Goal: Task Accomplishment & Management: Complete application form

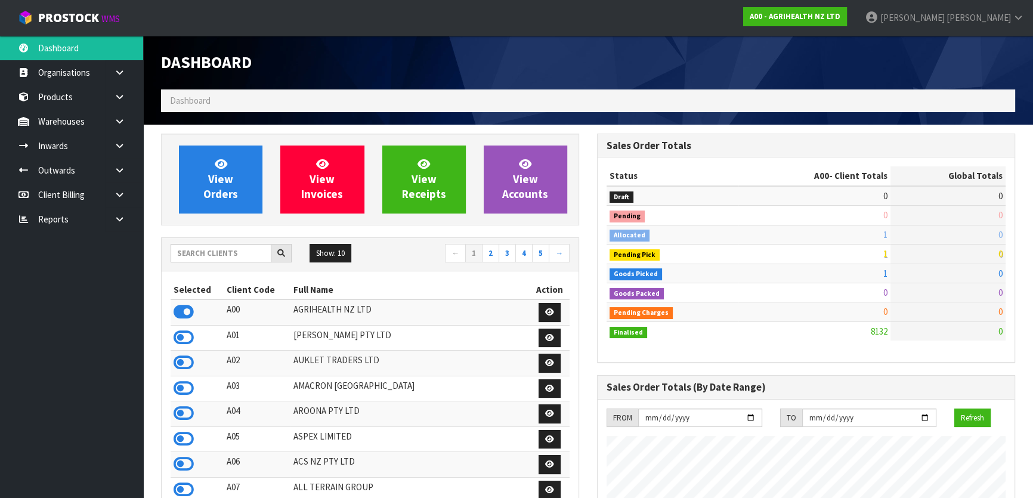
scroll to position [902, 435]
click at [162, 219] on div "View Orders View Invoices View Receipts View Accounts" at bounding box center [370, 180] width 418 height 92
click at [205, 250] on input "text" at bounding box center [221, 253] width 101 height 18
click at [245, 255] on input "text" at bounding box center [221, 253] width 101 height 18
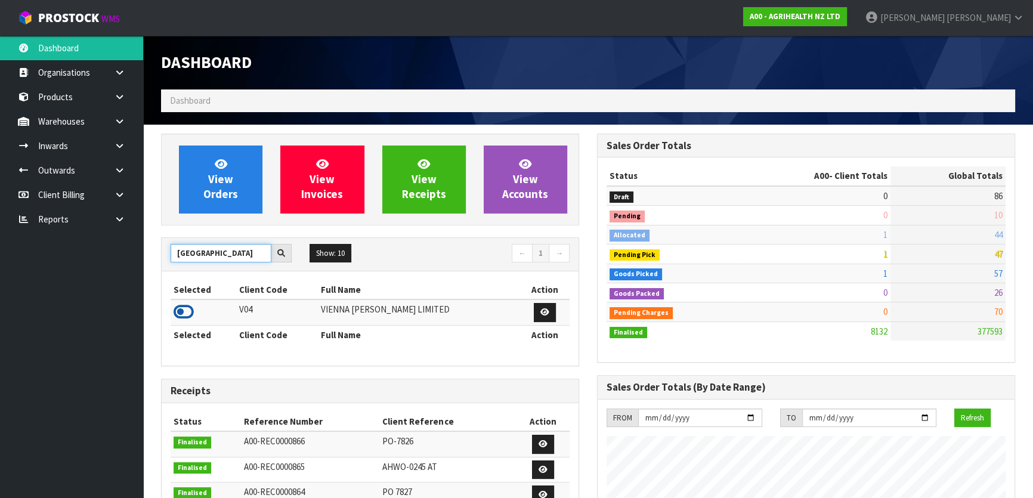
type input "[GEOGRAPHIC_DATA]"
click at [184, 309] on icon at bounding box center [184, 312] width 20 height 18
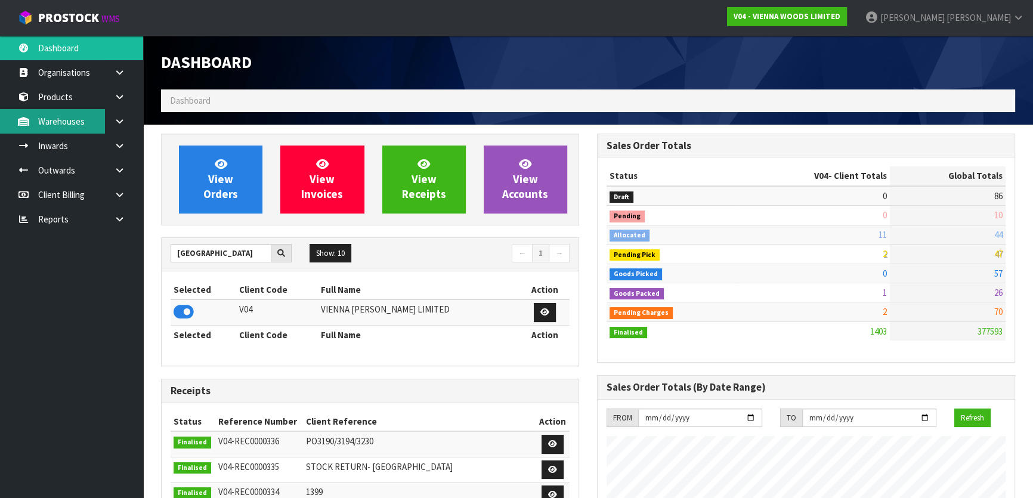
scroll to position [747, 435]
click at [84, 148] on link "Inwards" at bounding box center [71, 146] width 143 height 24
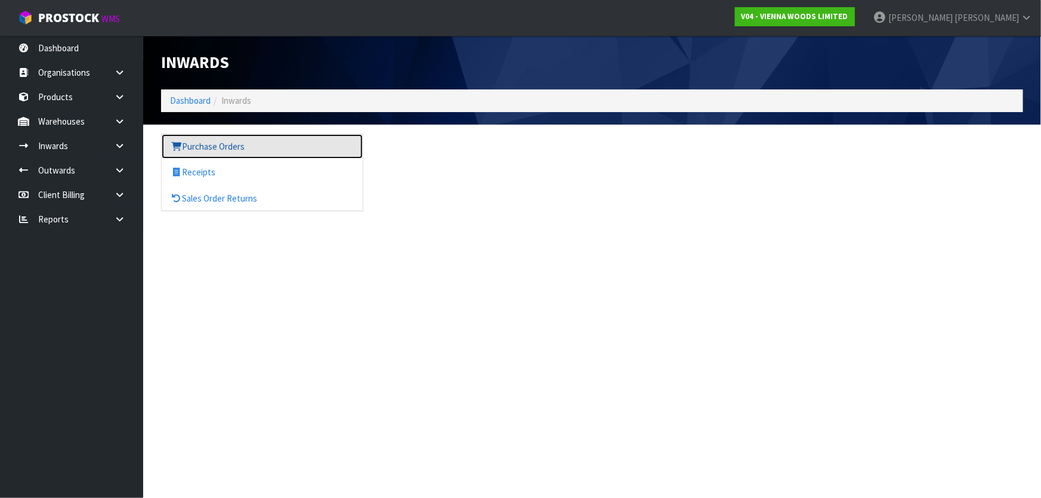
click at [230, 142] on link "Purchase Orders" at bounding box center [262, 146] width 201 height 24
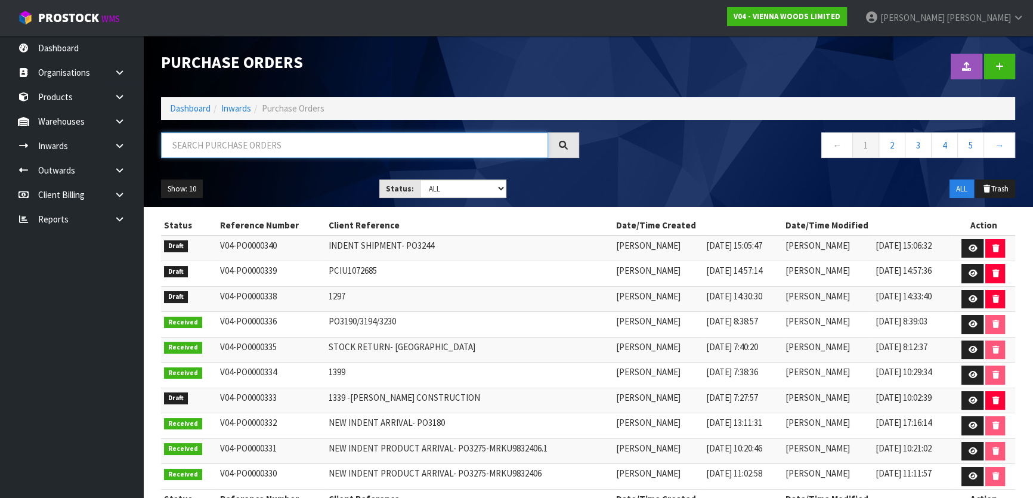
click at [305, 143] on input "text" at bounding box center [354, 145] width 387 height 26
click at [965, 243] on link at bounding box center [972, 248] width 22 height 19
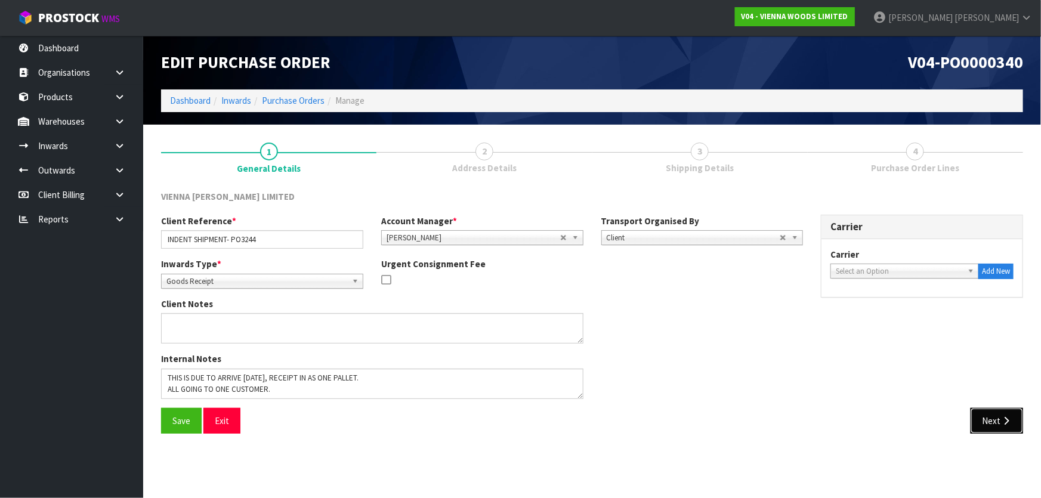
click at [983, 417] on button "Next" at bounding box center [996, 421] width 52 height 26
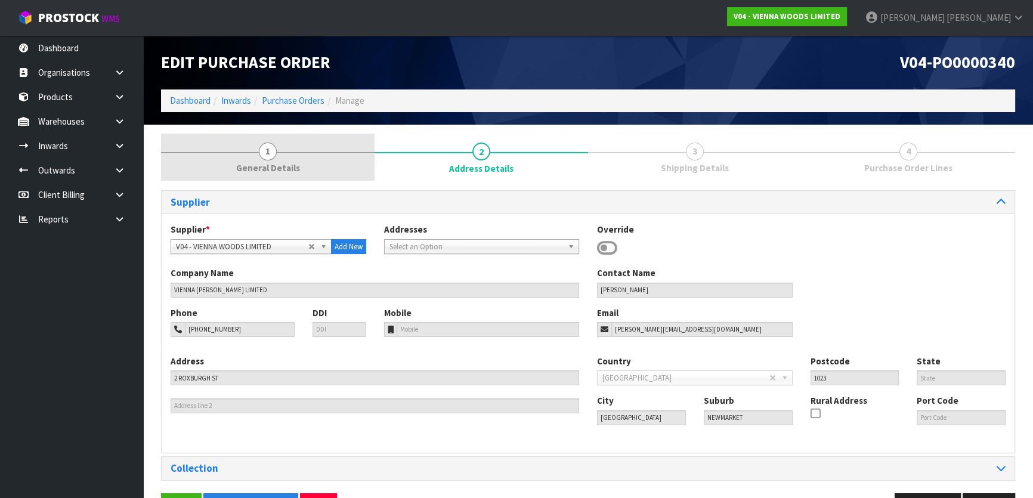
click at [236, 149] on link "1 General Details" at bounding box center [267, 157] width 213 height 47
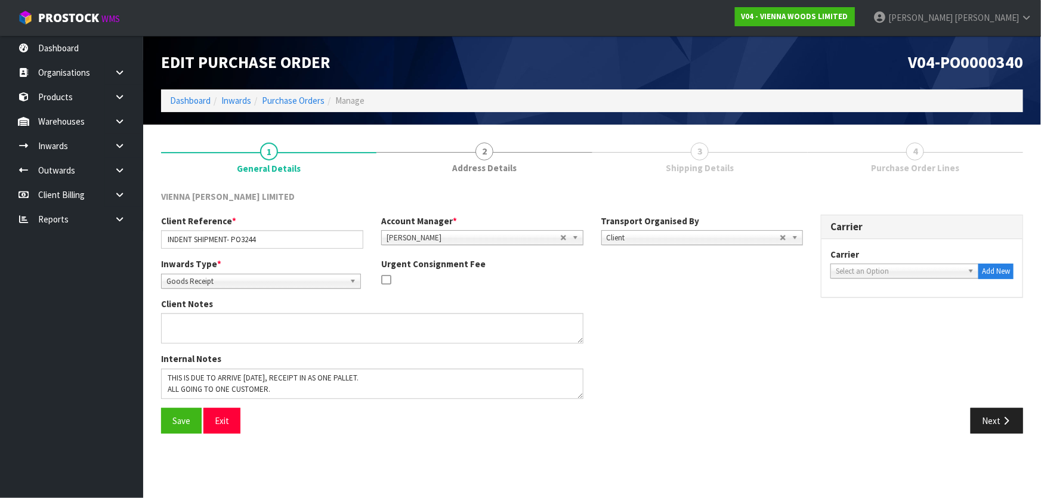
drag, startPoint x: 755, startPoint y: 401, endPoint x: 682, endPoint y: 370, distance: 78.9
click at [680, 370] on div "Internal Notes" at bounding box center [482, 379] width 660 height 55
click at [984, 426] on button "Next" at bounding box center [996, 421] width 52 height 26
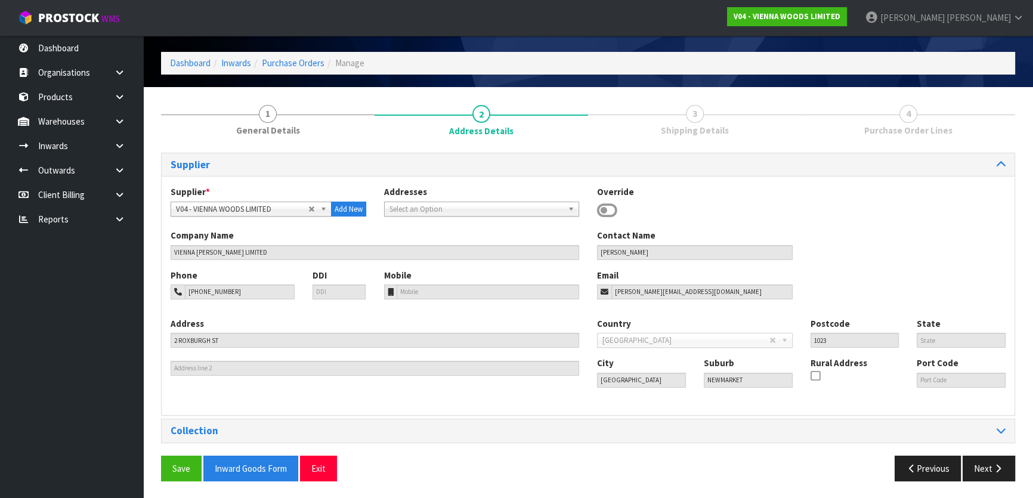
scroll to position [38, 0]
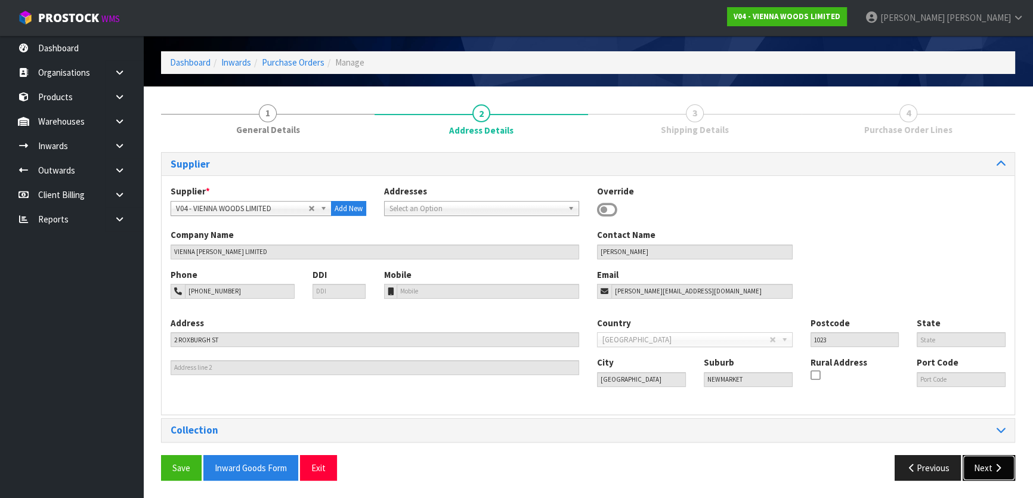
click at [980, 462] on button "Next" at bounding box center [989, 468] width 52 height 26
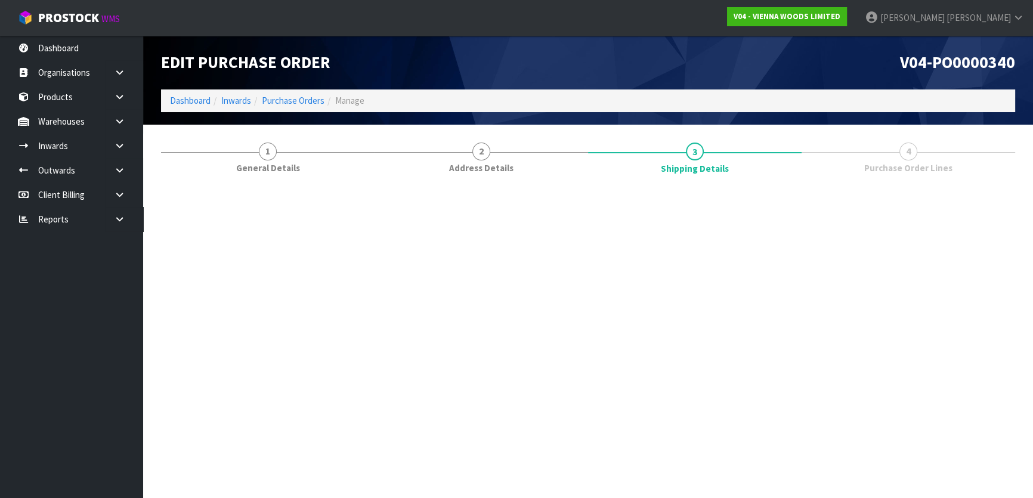
scroll to position [0, 0]
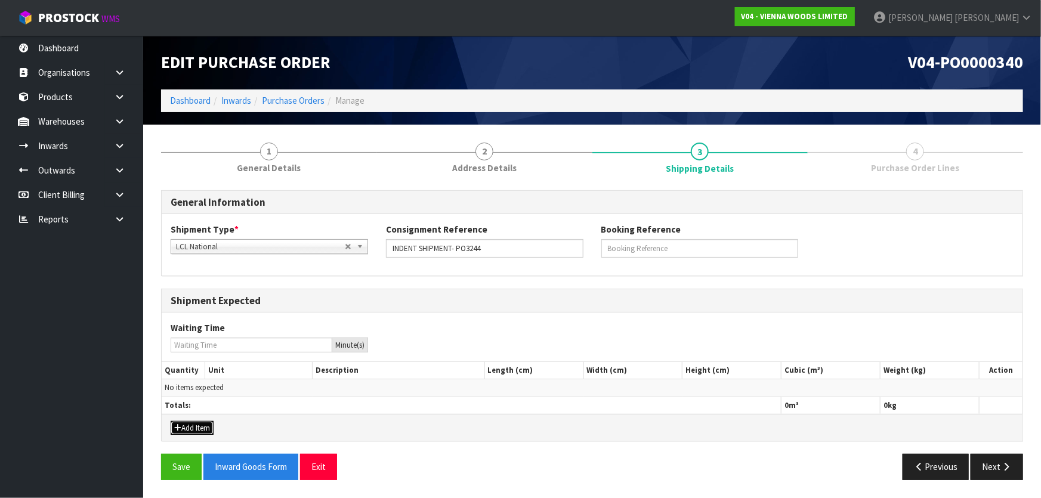
click at [197, 434] on div "Add Item" at bounding box center [592, 427] width 861 height 27
click at [192, 429] on button "Add Item" at bounding box center [192, 428] width 43 height 14
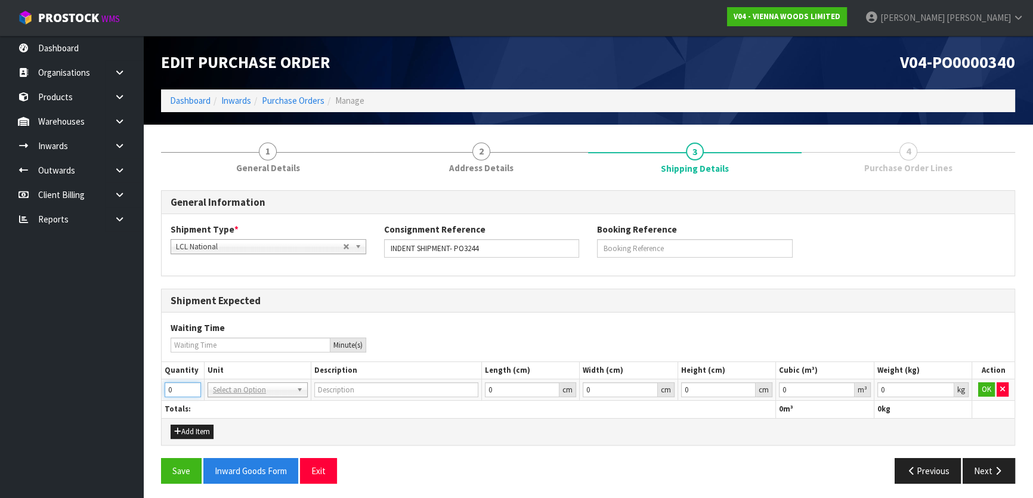
drag, startPoint x: 147, startPoint y: 389, endPoint x: 109, endPoint y: 389, distance: 38.8
click at [165, 389] on input "0" at bounding box center [183, 389] width 36 height 15
type input "1"
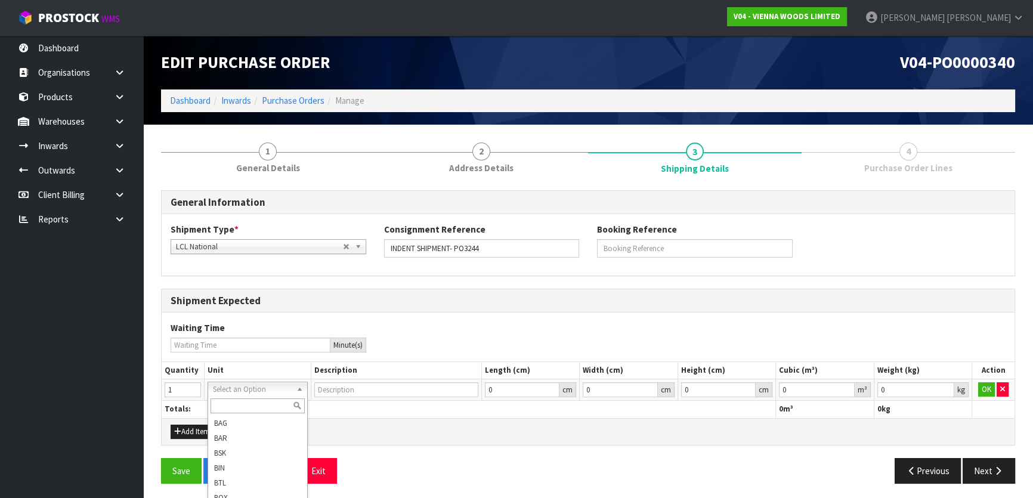
click at [257, 411] on input "text" at bounding box center [258, 405] width 94 height 15
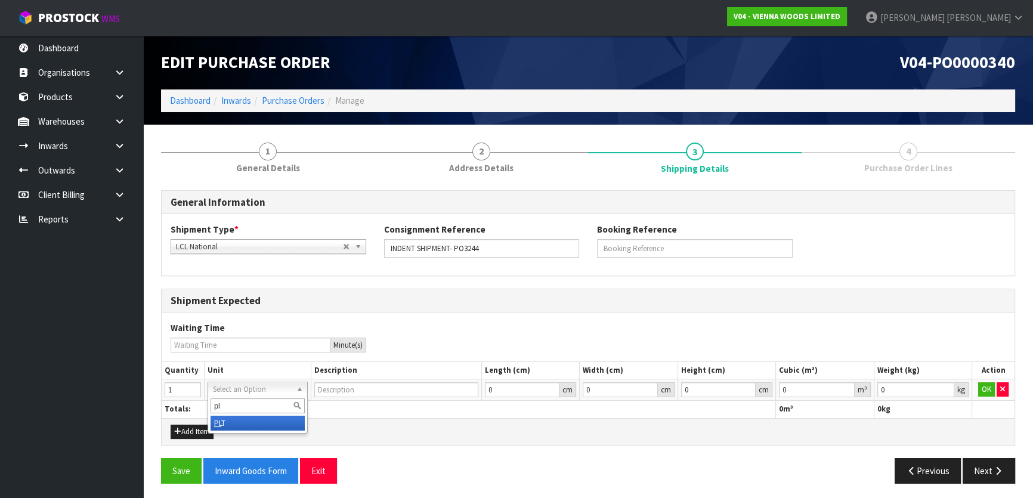
type input "pl"
type input "PALLET"
click at [434, 299] on h3 "Shipment Expected" at bounding box center [588, 300] width 835 height 11
click at [986, 388] on button "OK" at bounding box center [986, 389] width 17 height 14
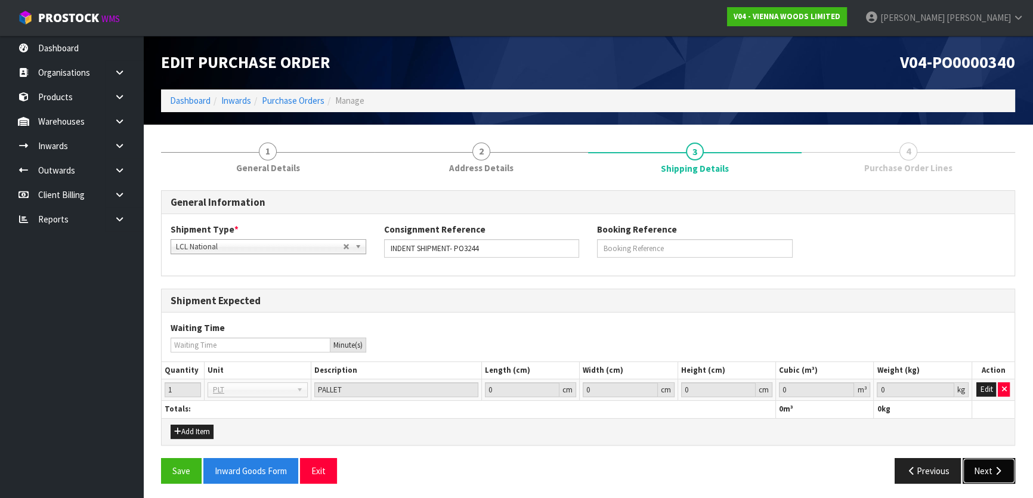
click at [992, 458] on button "Next" at bounding box center [989, 471] width 52 height 26
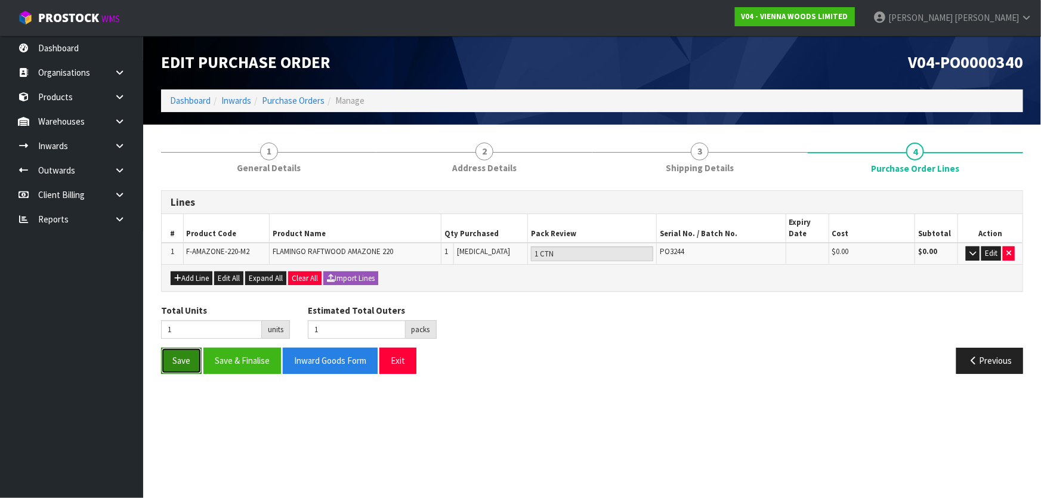
click at [175, 363] on button "Save" at bounding box center [181, 361] width 41 height 26
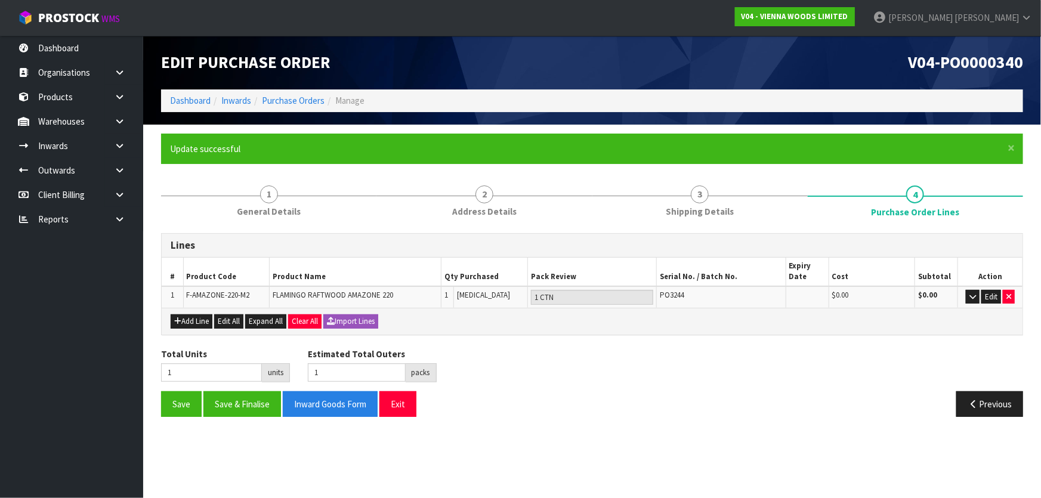
click at [482, 349] on div "Total Units 1 units Estimated Total Outers 1 packs Estimated Total Pallets 0 pa…" at bounding box center [592, 370] width 880 height 44
click at [967, 298] on button "button" at bounding box center [972, 297] width 14 height 14
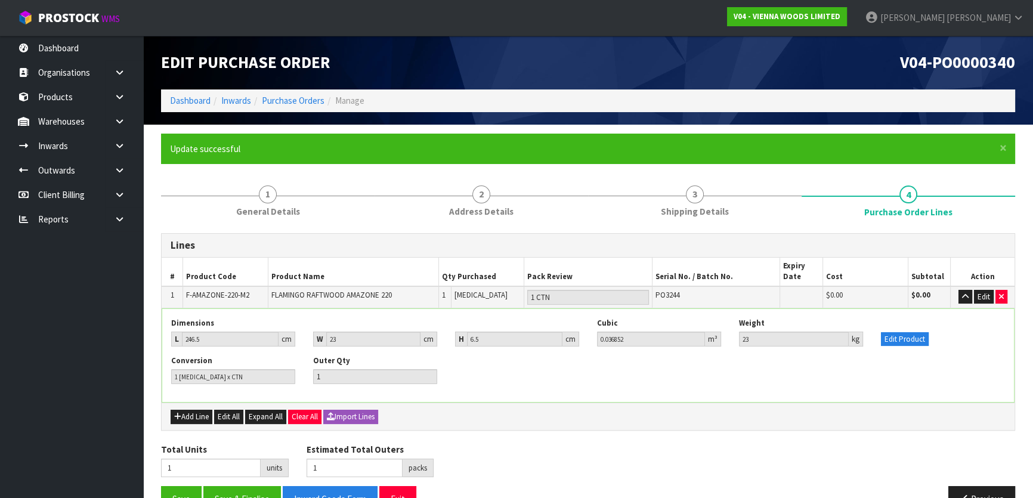
drag, startPoint x: 967, startPoint y: 298, endPoint x: 967, endPoint y: 323, distance: 25.0
click at [967, 323] on div "Edit Product" at bounding box center [943, 332] width 142 height 29
click at [966, 298] on icon "button" at bounding box center [965, 297] width 7 height 8
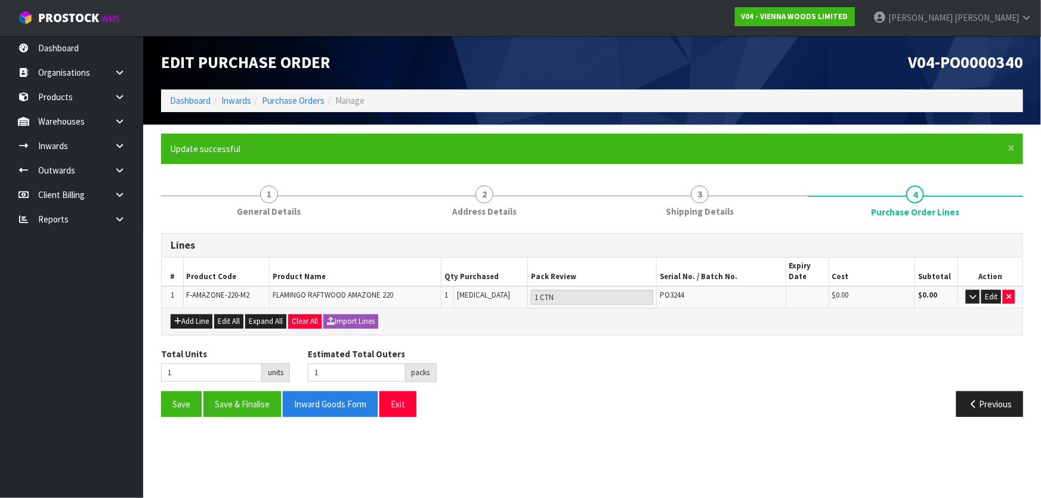
click at [458, 397] on div "Save Save & Finalise Inward Goods Form Exit" at bounding box center [372, 404] width 440 height 26
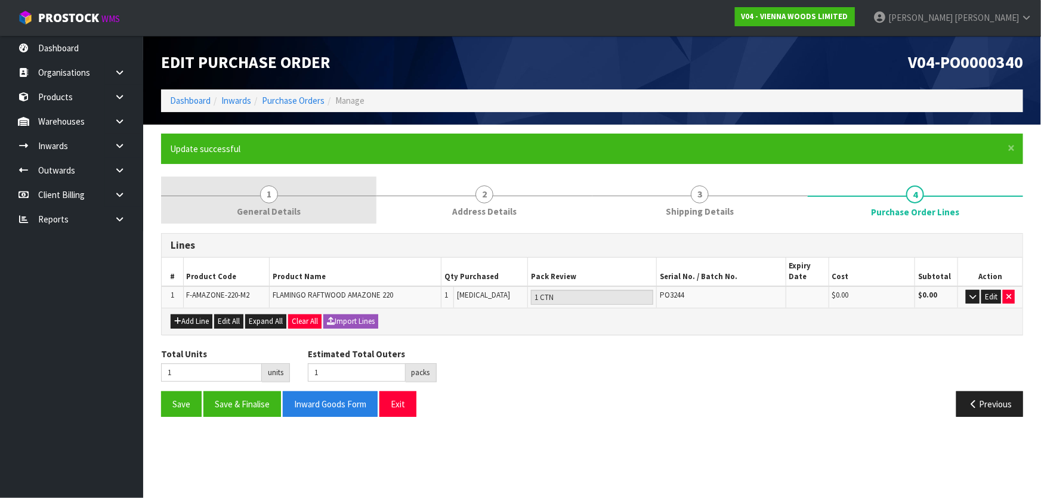
click at [274, 189] on span "1" at bounding box center [269, 194] width 18 height 18
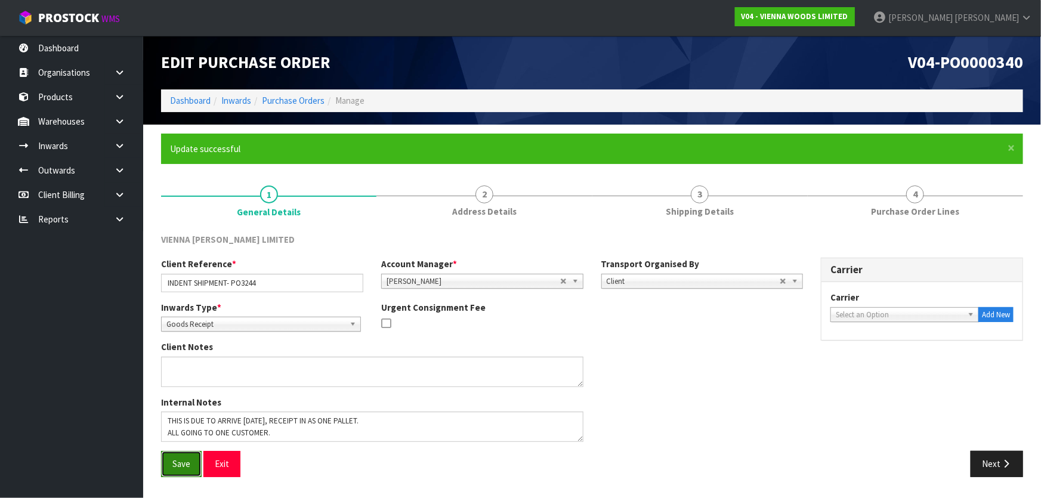
click at [172, 458] on button "Save" at bounding box center [181, 464] width 41 height 26
click at [281, 95] on link "Purchase Orders" at bounding box center [293, 100] width 63 height 11
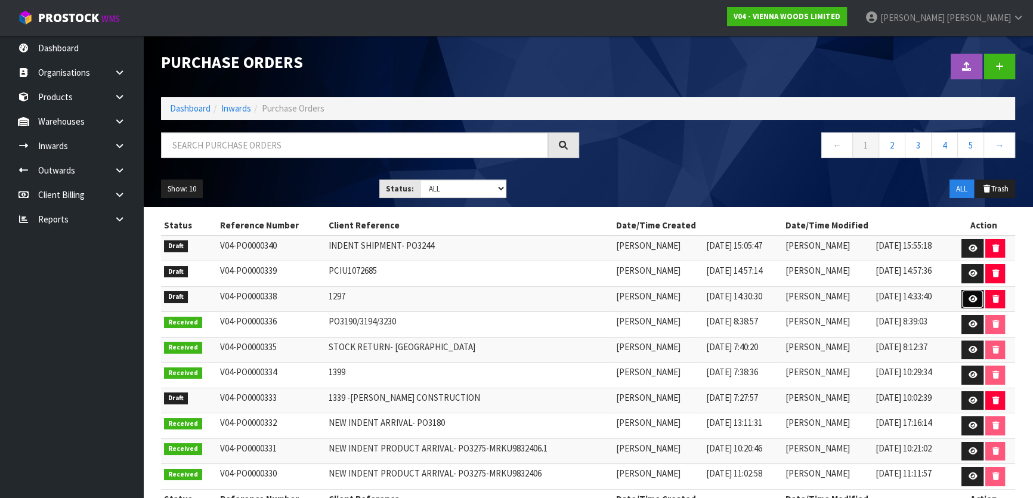
click at [970, 295] on icon at bounding box center [972, 299] width 9 height 8
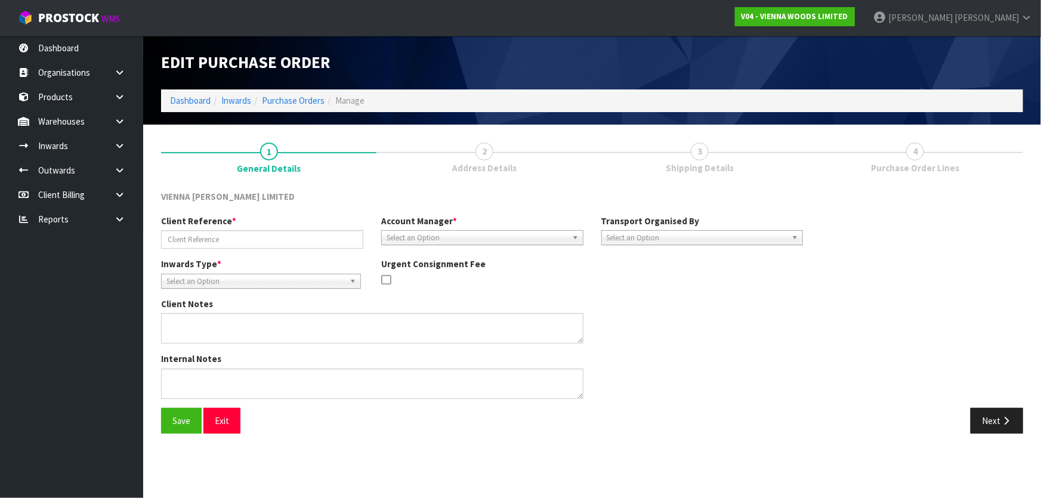
type input "1297"
type textarea "RETURNED CARTONS BY RAZVAN [DATE]"
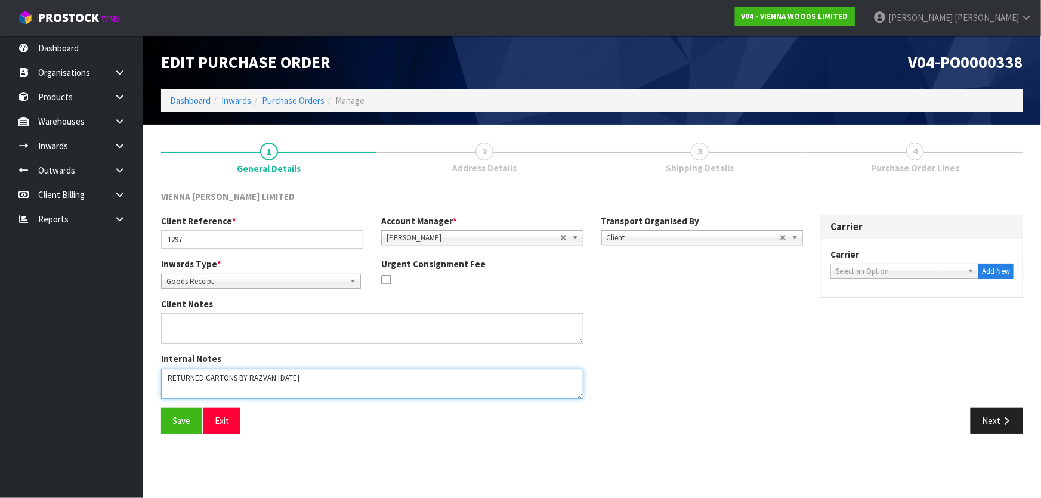
click at [471, 382] on textarea at bounding box center [372, 384] width 422 height 30
click at [605, 376] on div "Internal Notes" at bounding box center [482, 379] width 660 height 55
click at [806, 382] on div "Internal Notes" at bounding box center [482, 379] width 660 height 55
click at [986, 414] on button "Next" at bounding box center [996, 421] width 52 height 26
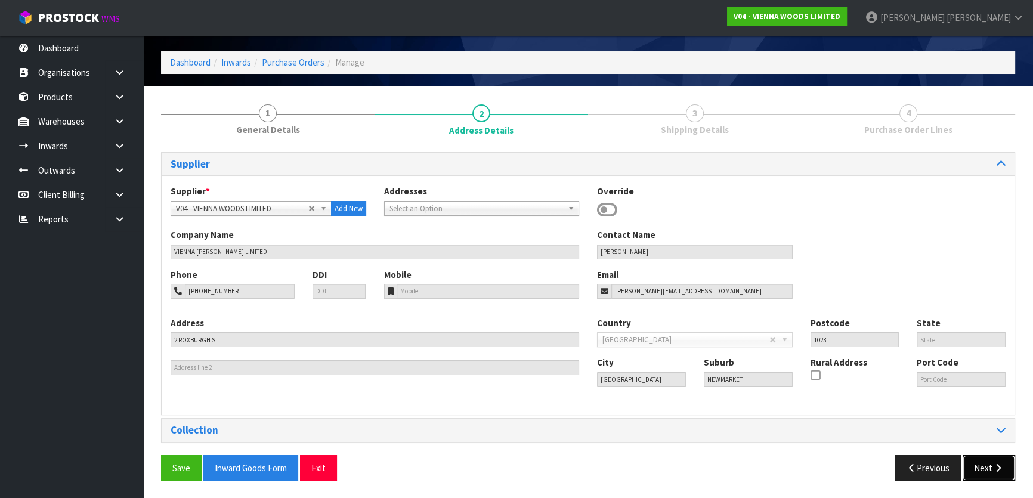
click at [979, 460] on button "Next" at bounding box center [989, 468] width 52 height 26
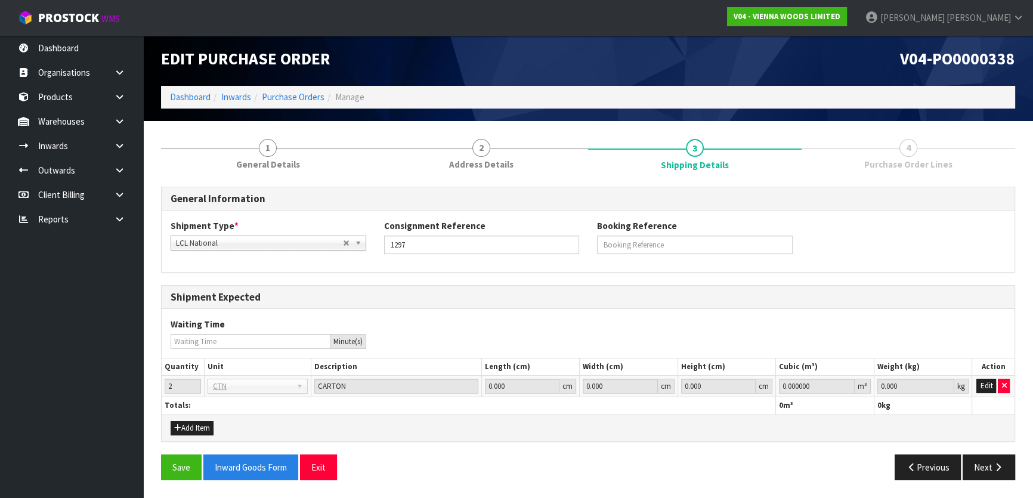
scroll to position [2, 0]
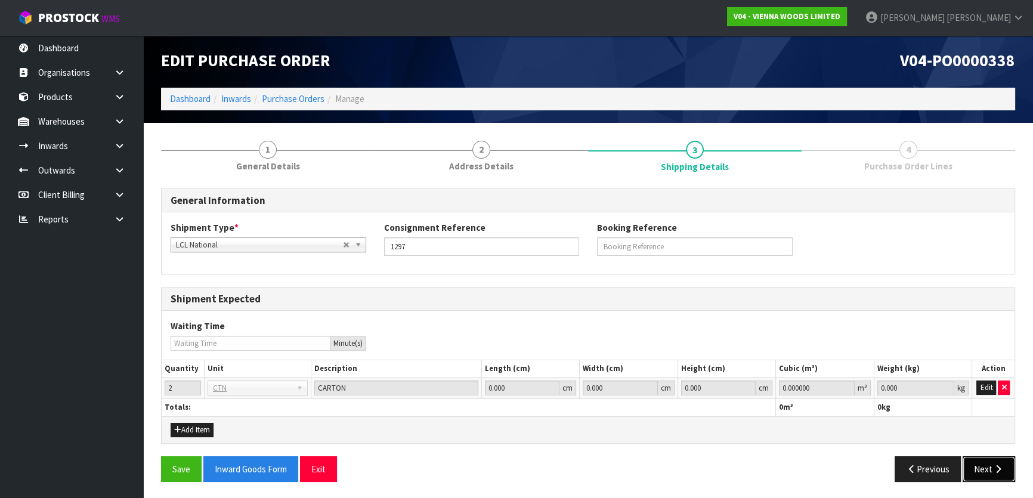
click at [1000, 462] on button "Next" at bounding box center [989, 469] width 52 height 26
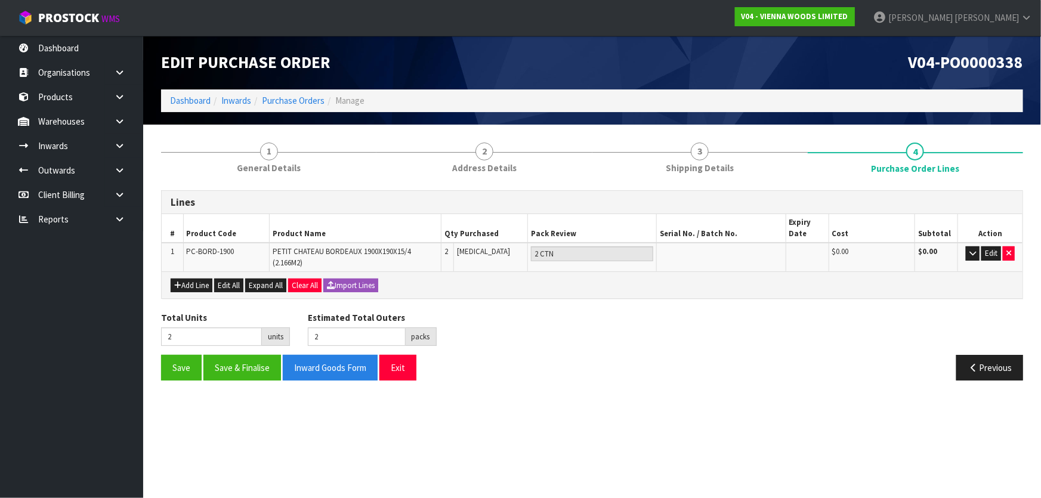
click at [609, 345] on div "Total Units 2 units Estimated Total Outers 2 packs Estimated Total Pallets 0 pa…" at bounding box center [592, 333] width 880 height 44
click at [226, 363] on button "Save & Finalise" at bounding box center [242, 368] width 78 height 26
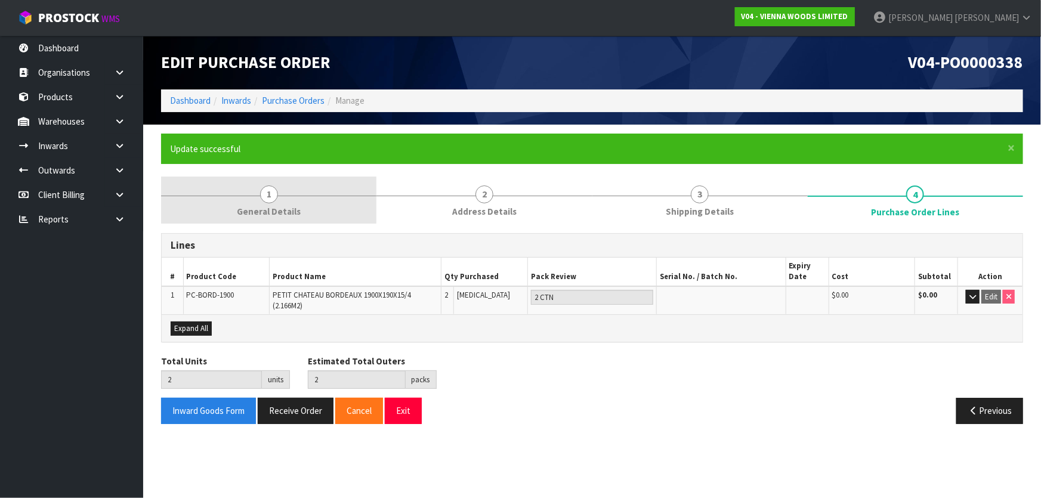
click at [271, 199] on span "1" at bounding box center [269, 194] width 18 height 18
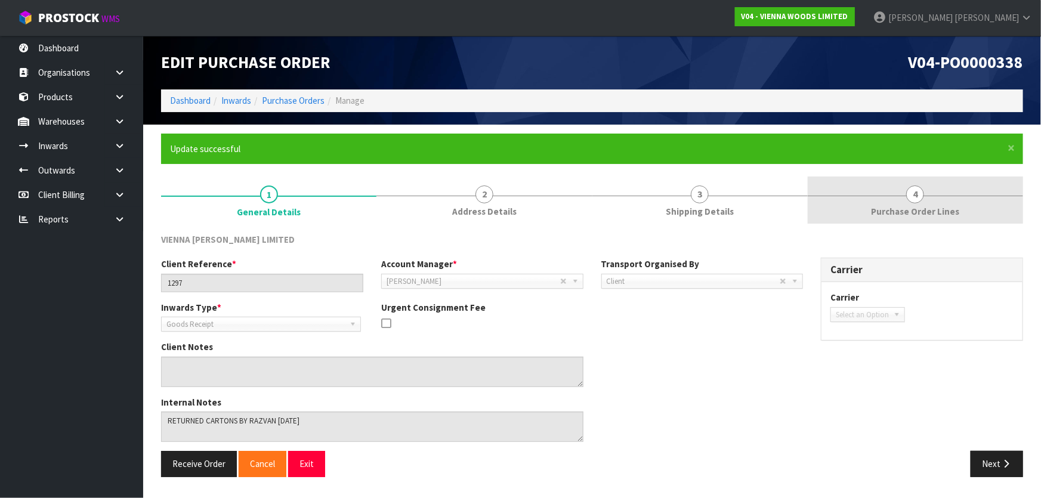
click at [965, 183] on link "4 Purchase Order Lines" at bounding box center [914, 200] width 215 height 47
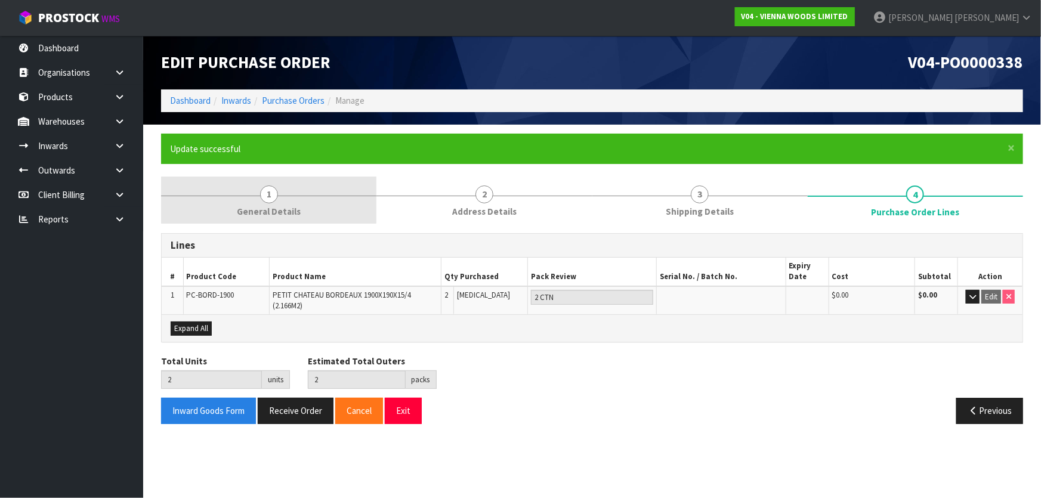
click at [232, 188] on link "1 General Details" at bounding box center [268, 200] width 215 height 47
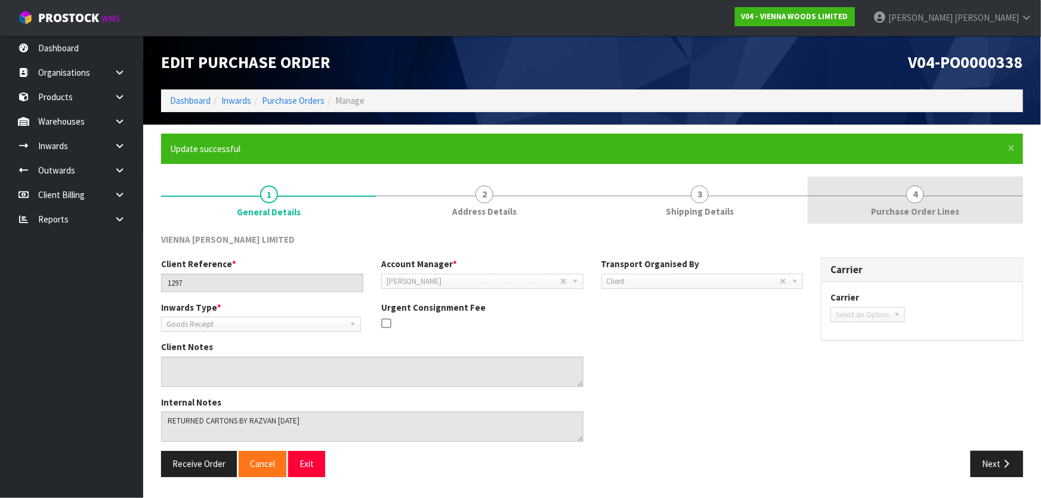
click at [855, 213] on link "4 Purchase Order Lines" at bounding box center [914, 200] width 215 height 47
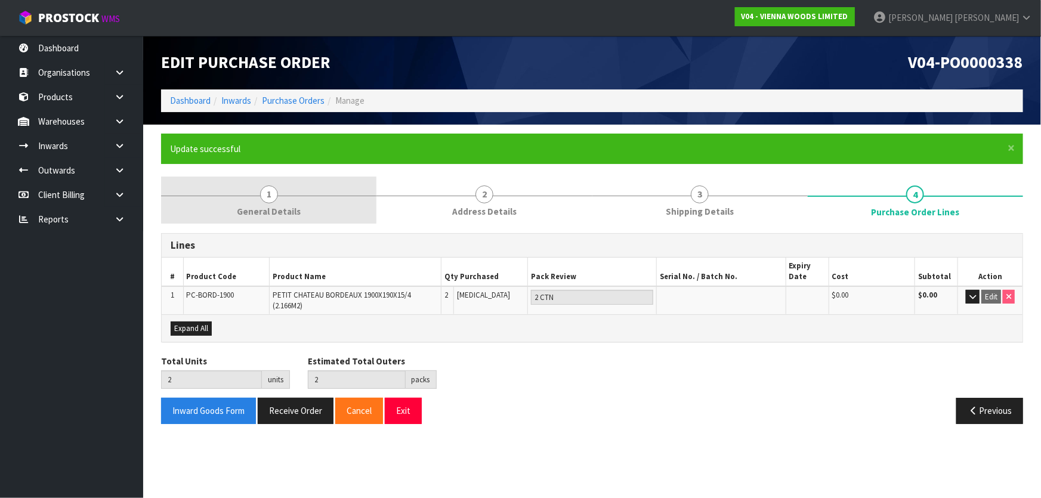
click at [282, 191] on link "1 General Details" at bounding box center [268, 200] width 215 height 47
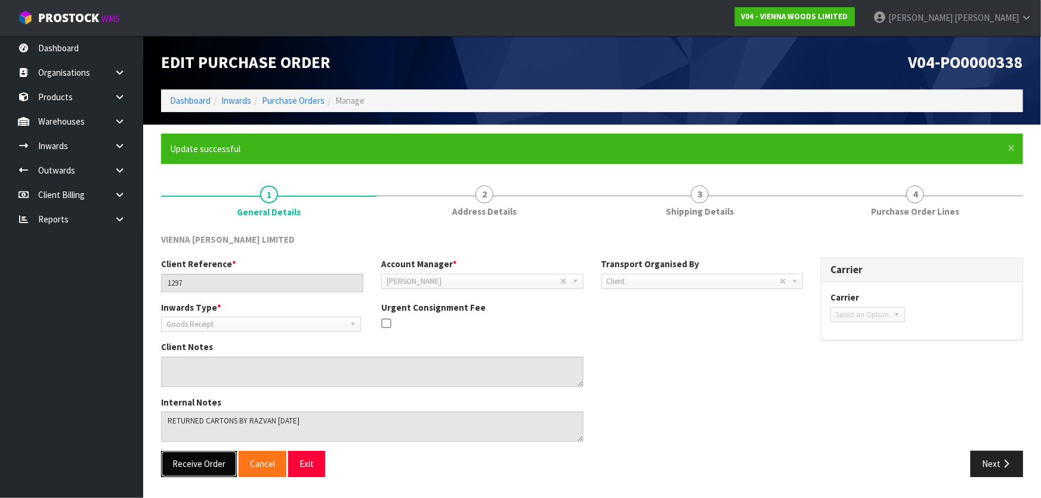
click at [203, 466] on button "Receive Order" at bounding box center [199, 464] width 76 height 26
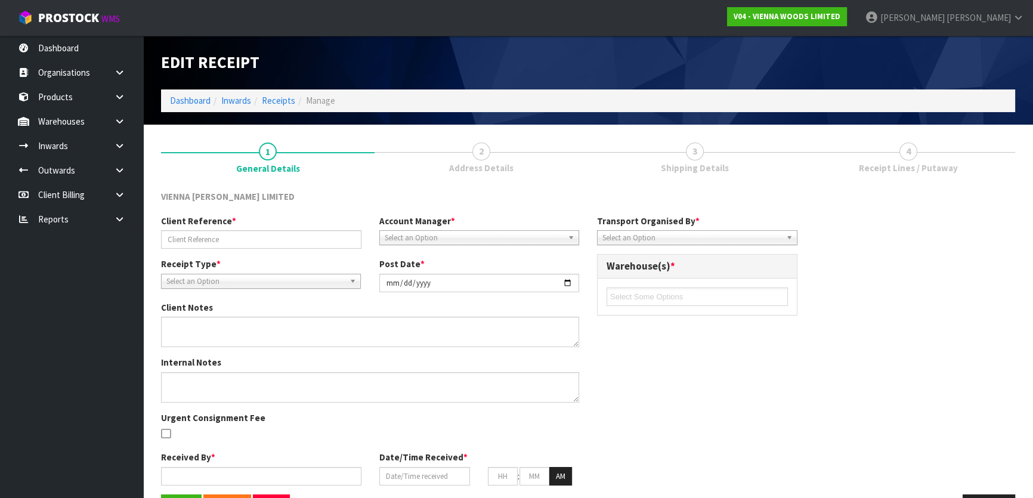
type input "1297"
type input "[DATE]"
type textarea "RETURNED CARTONS BY RAZVAN [DATE]"
type input "[PERSON_NAME]"
type input "[DATE]"
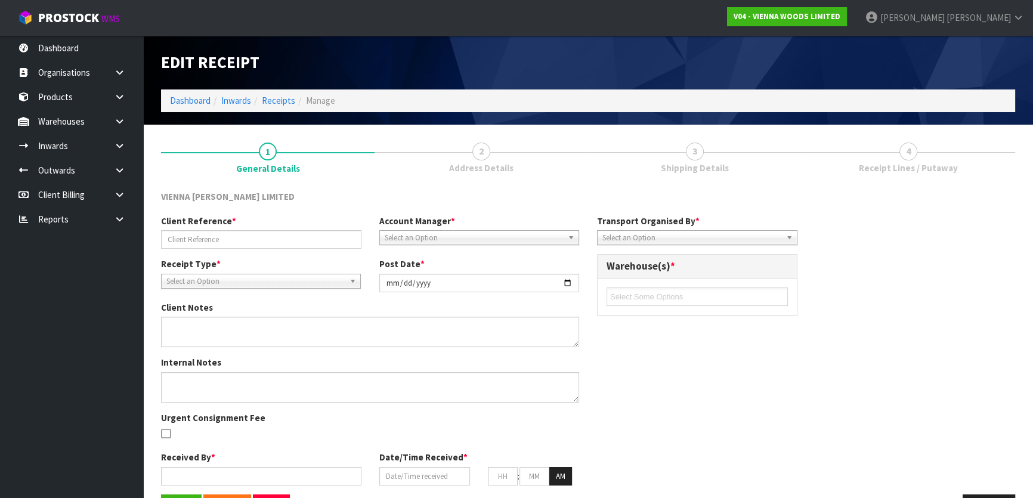
type input "03"
type input "56"
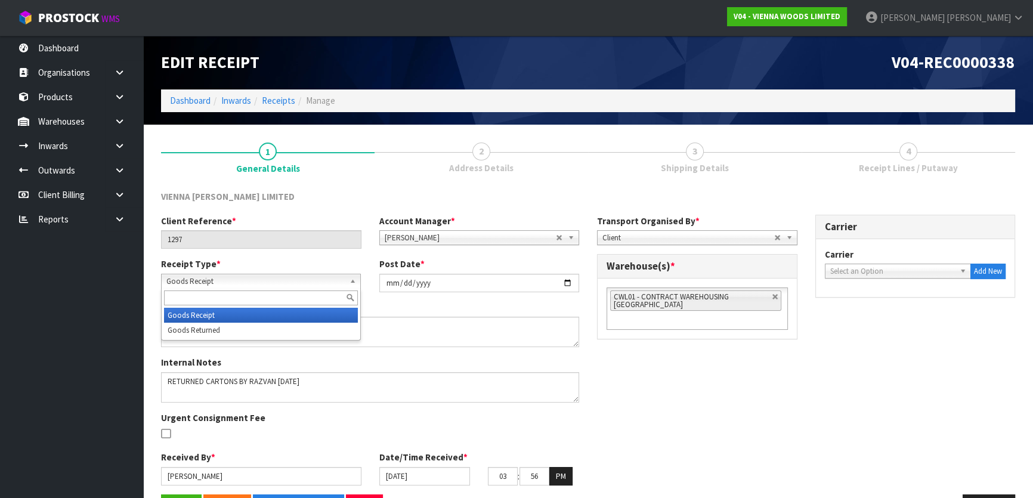
click at [265, 280] on span "Goods Receipt" at bounding box center [255, 281] width 178 height 14
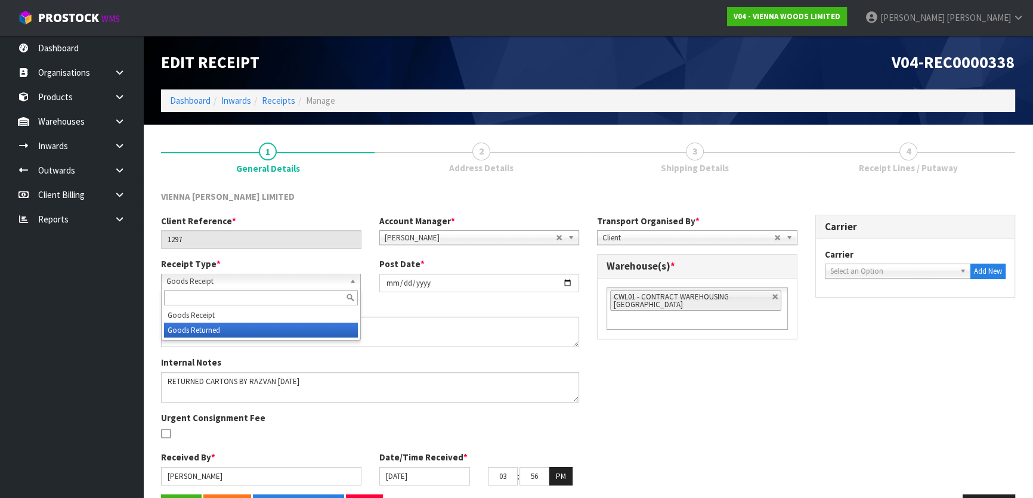
click at [230, 326] on li "Goods Returned" at bounding box center [261, 330] width 194 height 15
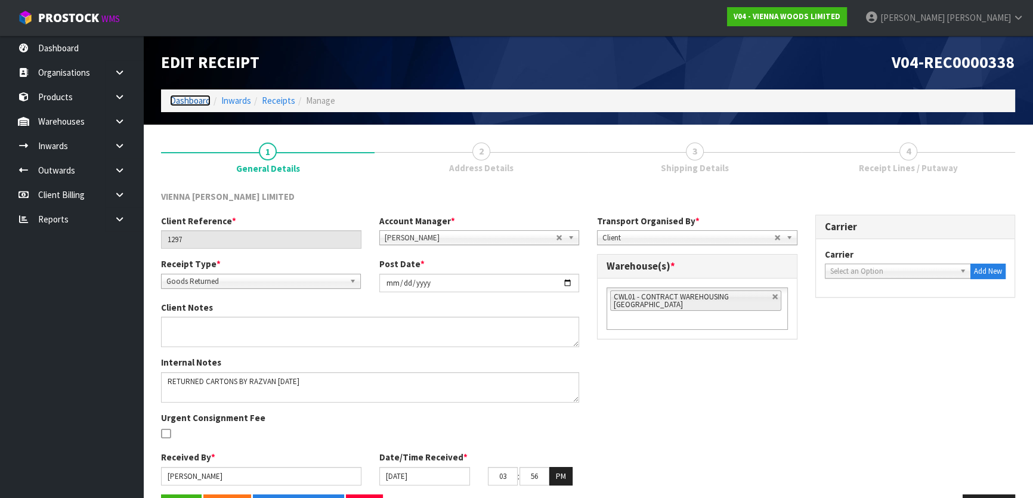
click at [202, 101] on link "Dashboard" at bounding box center [190, 100] width 41 height 11
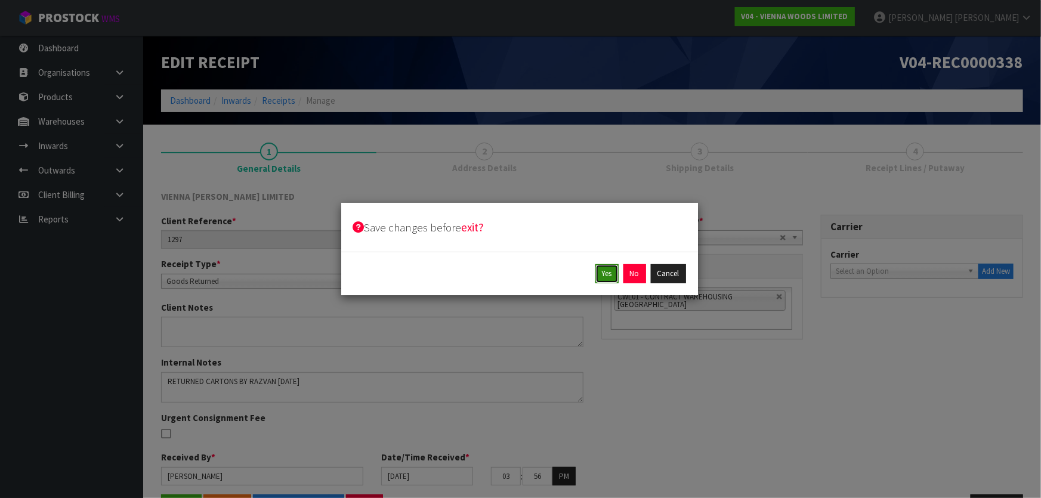
click at [599, 274] on button "Yes" at bounding box center [606, 273] width 23 height 19
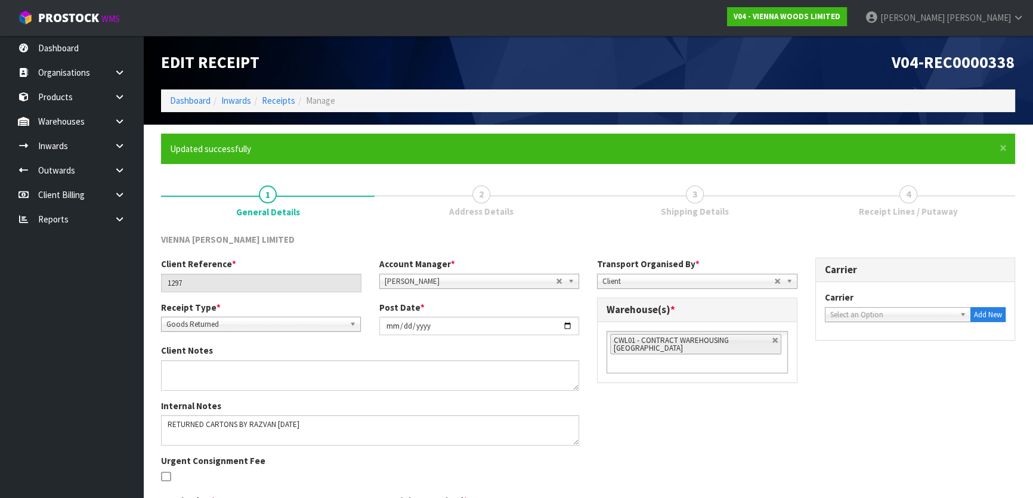
click at [741, 352] on li "CWL01 - CONTRACT WAREHOUSING [GEOGRAPHIC_DATA]" at bounding box center [695, 344] width 171 height 20
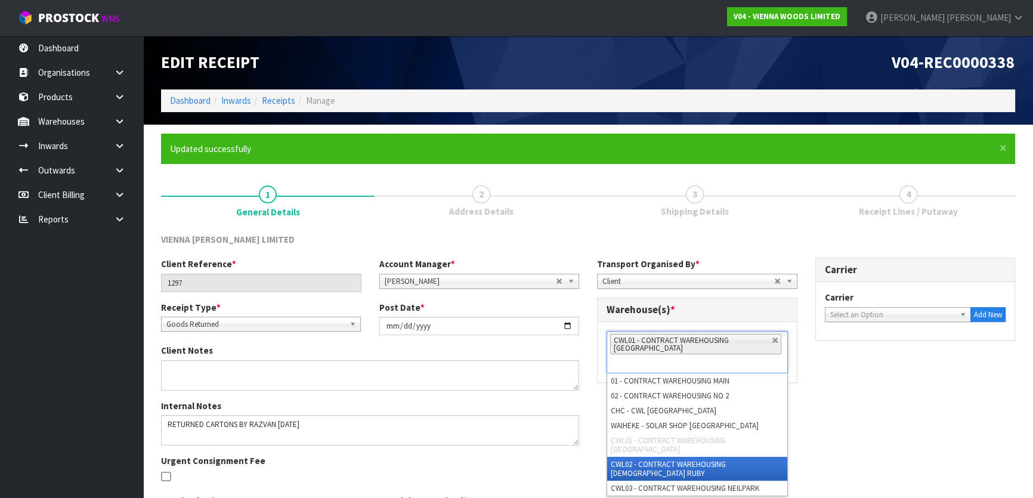
click at [725, 460] on li "CWL02 - CONTRACT WAREHOUSING [DEMOGRAPHIC_DATA] RUBY" at bounding box center [697, 469] width 180 height 24
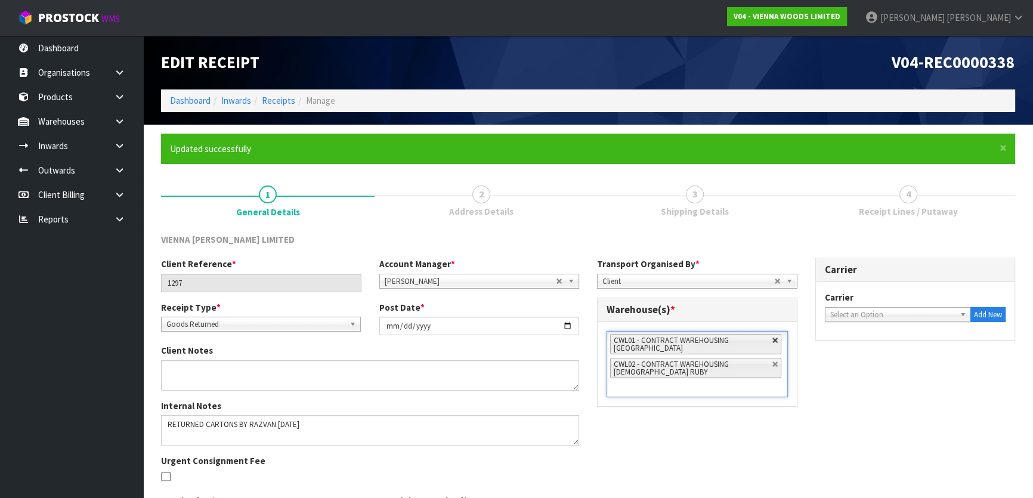
click at [772, 341] on link at bounding box center [775, 340] width 7 height 7
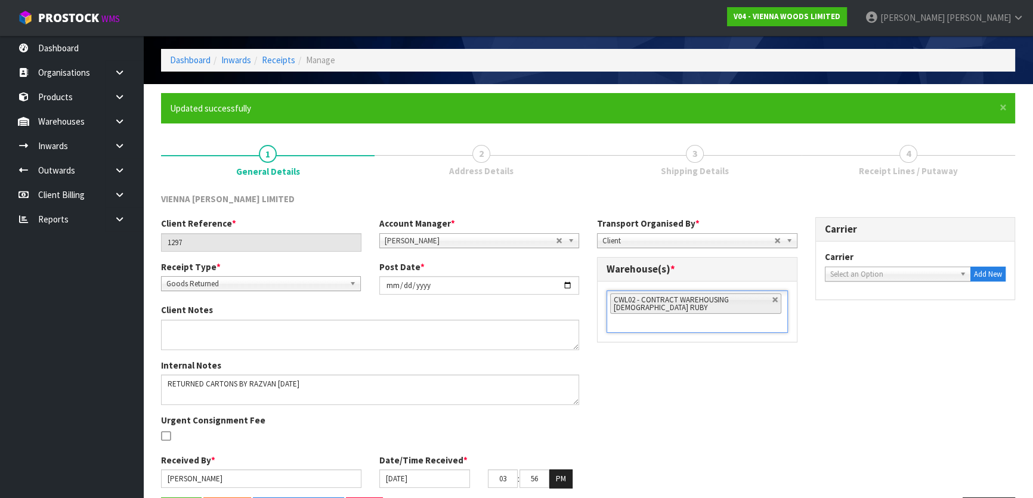
scroll to position [82, 0]
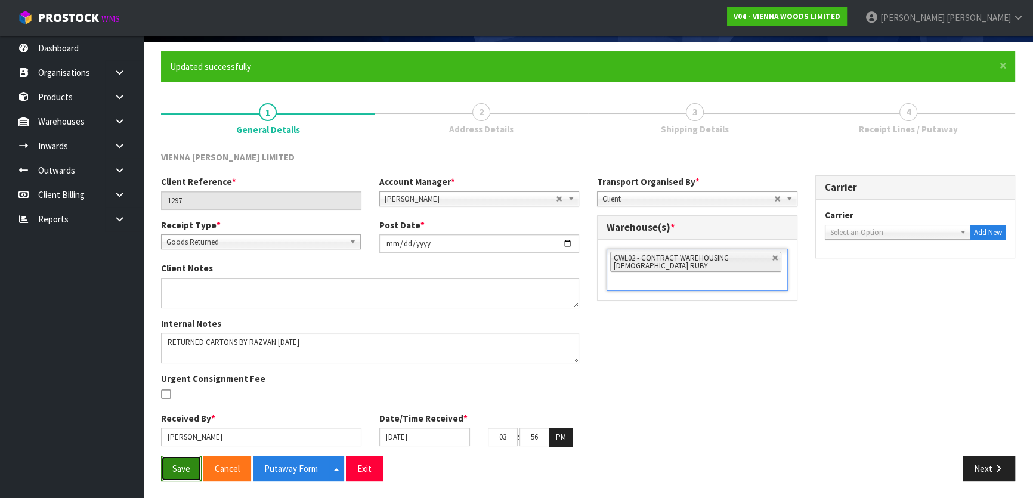
click at [185, 470] on button "Save" at bounding box center [181, 469] width 41 height 26
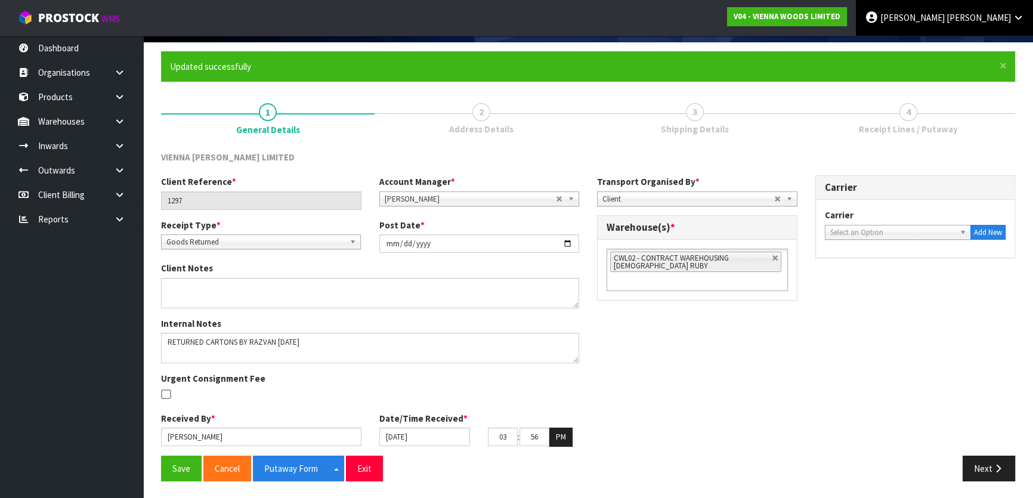
scroll to position [0, 0]
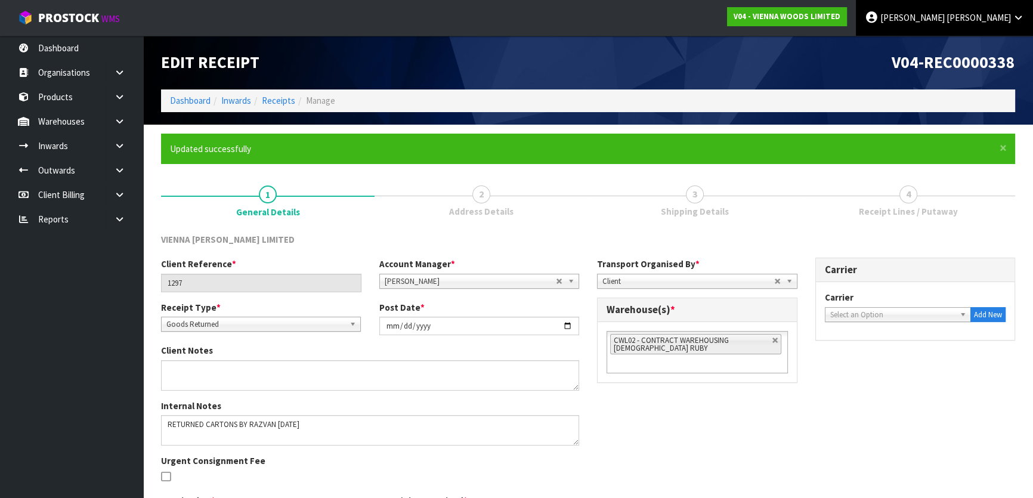
click at [997, 17] on span "[PERSON_NAME]" at bounding box center [978, 17] width 64 height 11
click at [990, 46] on link "Logout" at bounding box center [985, 47] width 94 height 16
